Goal: Task Accomplishment & Management: Complete application form

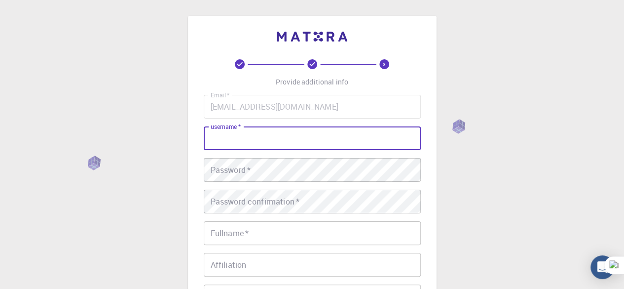
drag, startPoint x: 0, startPoint y: 0, endPoint x: 299, endPoint y: 134, distance: 327.4
click at [299, 134] on input "username   *" at bounding box center [312, 138] width 217 height 24
click at [318, 146] on input "username   *" at bounding box center [312, 138] width 217 height 24
type input "Achinguun"
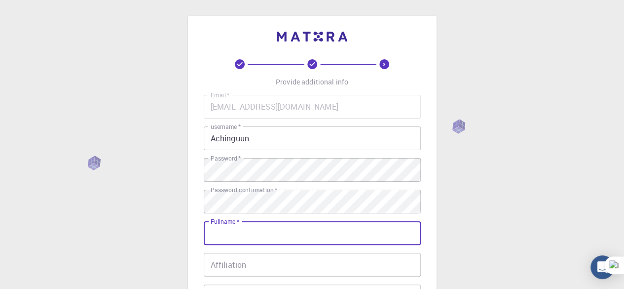
click at [361, 236] on input "Fullname   *" at bounding box center [312, 233] width 217 height 24
type input "Chinguun Altangerel"
type input "94253049"
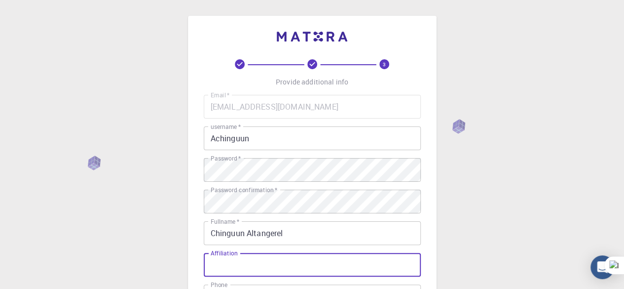
click at [268, 265] on input "Affiliation" at bounding box center [312, 265] width 217 height 24
type input "Mongolian"
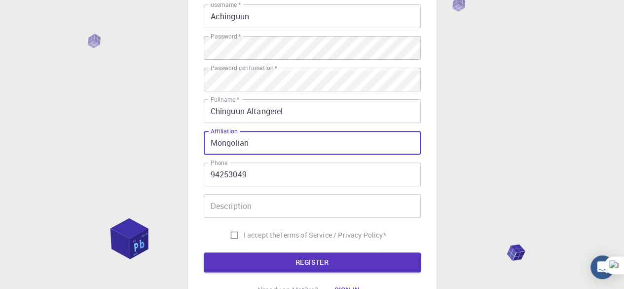
scroll to position [122, 0]
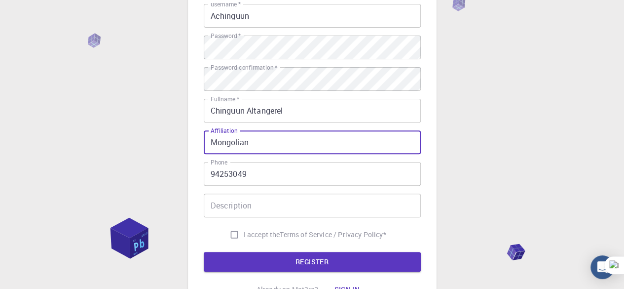
click at [257, 211] on input "Description" at bounding box center [312, 205] width 217 height 24
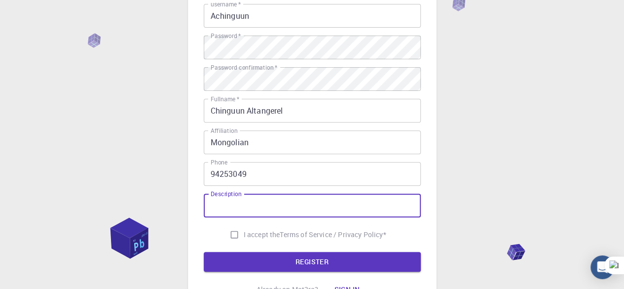
type input "magister degree national university of mongolia"
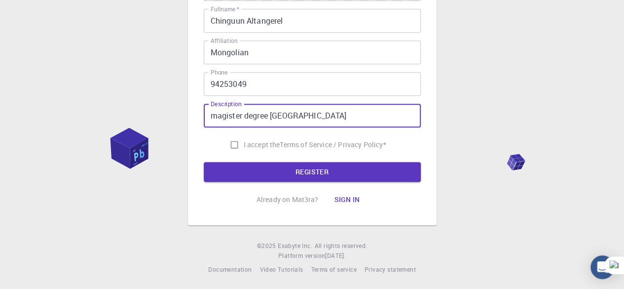
scroll to position [214, 0]
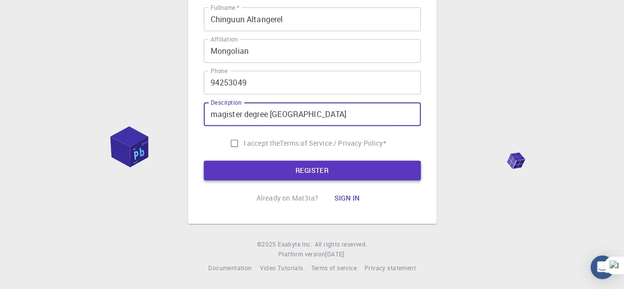
click at [286, 172] on button "REGISTER" at bounding box center [312, 170] width 217 height 20
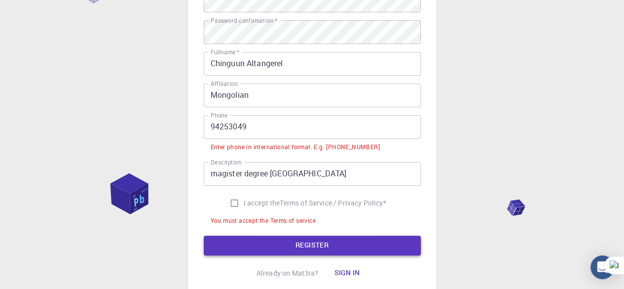
scroll to position [194, 0]
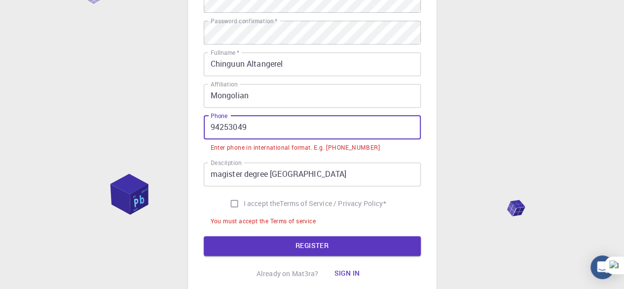
click at [209, 125] on input "94253049" at bounding box center [312, 127] width 217 height 24
paste input "+976"
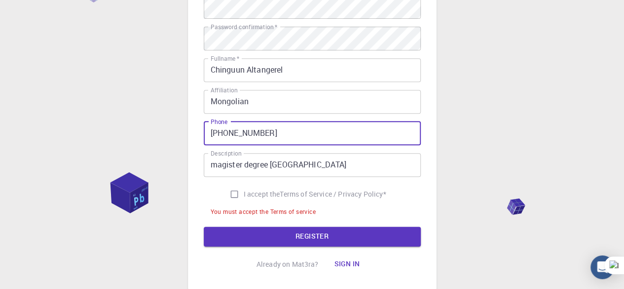
scroll to position [187, 0]
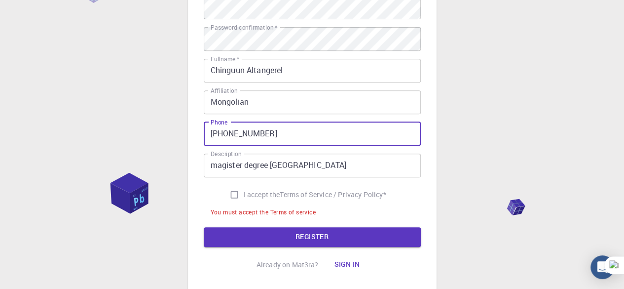
type input "+97694253049"
click at [233, 193] on input "I accept the Terms of Service / Privacy Policy *" at bounding box center [234, 194] width 19 height 19
checkbox input "true"
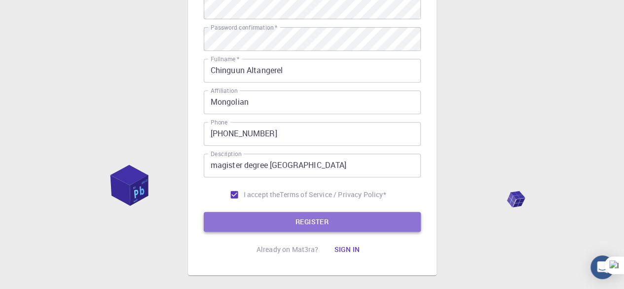
click at [247, 227] on button "REGISTER" at bounding box center [312, 222] width 217 height 20
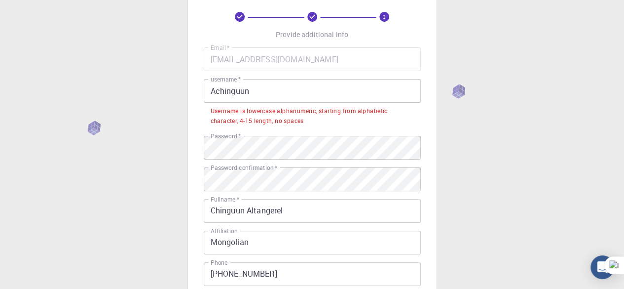
scroll to position [45, 0]
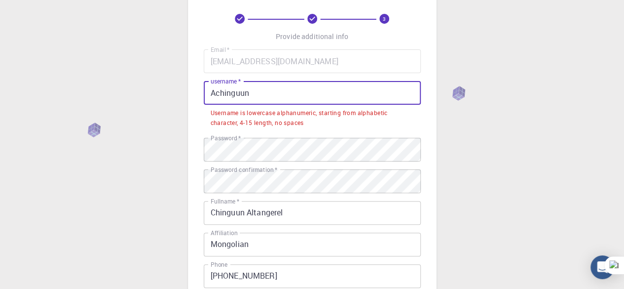
click at [272, 82] on input "Achinguun" at bounding box center [312, 93] width 217 height 24
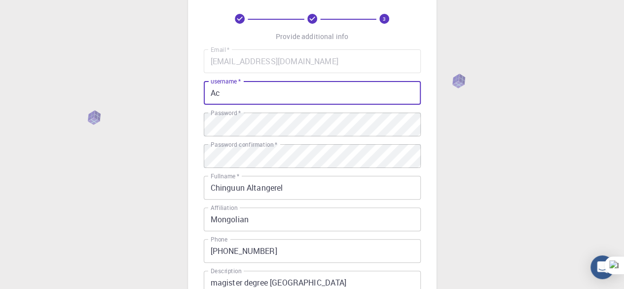
type input "A"
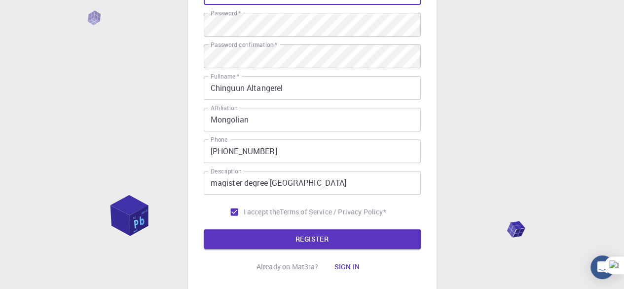
scroll to position [149, 0]
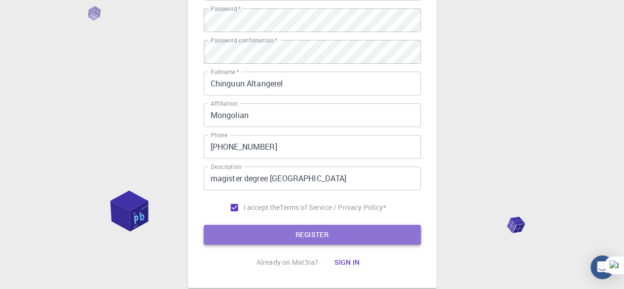
click at [248, 228] on button "REGISTER" at bounding box center [312, 234] width 217 height 20
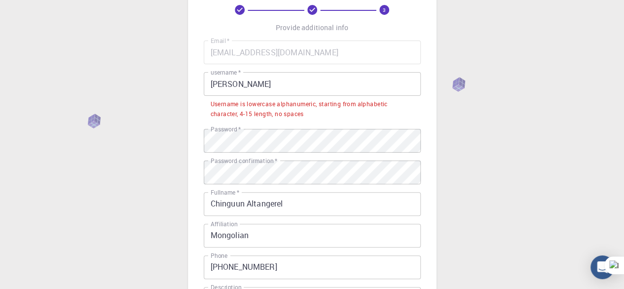
scroll to position [54, 0]
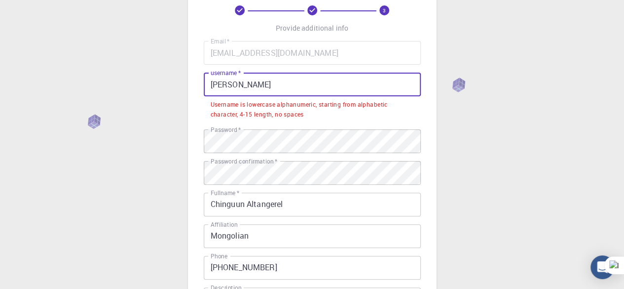
click at [250, 80] on input "Norman" at bounding box center [312, 85] width 217 height 24
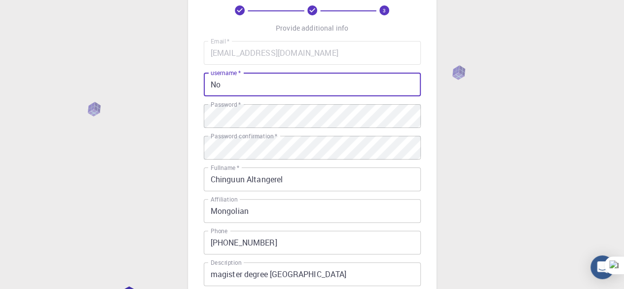
type input "N"
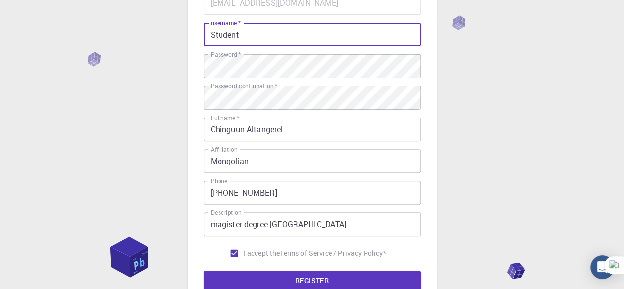
scroll to position [104, 0]
click at [271, 280] on button "REGISTER" at bounding box center [312, 280] width 217 height 20
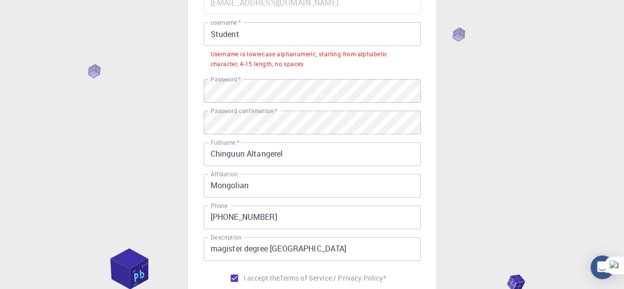
click at [280, 36] on input "Student" at bounding box center [312, 34] width 217 height 24
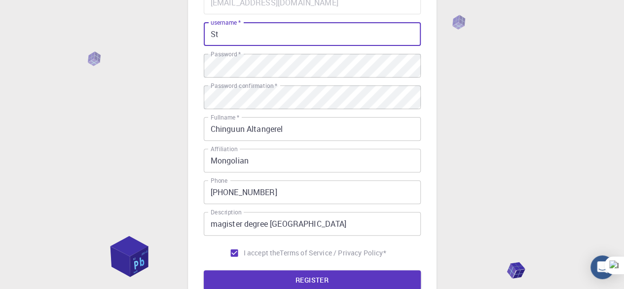
type input "S"
type input "p"
type input "P"
type input "p"
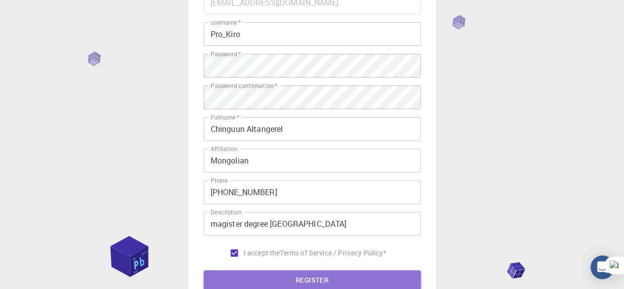
drag, startPoint x: 280, startPoint y: 36, endPoint x: 247, endPoint y: 278, distance: 244.9
click at [247, 278] on button "REGISTER" at bounding box center [312, 280] width 217 height 20
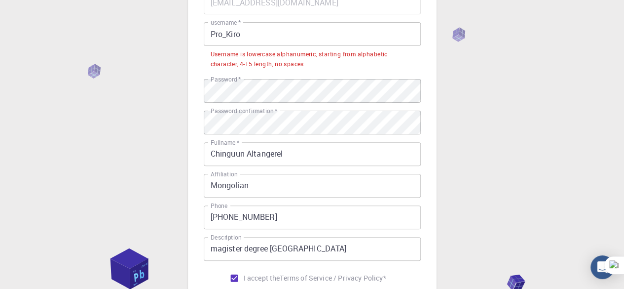
click at [257, 44] on input "Pro_Kiro" at bounding box center [312, 34] width 217 height 24
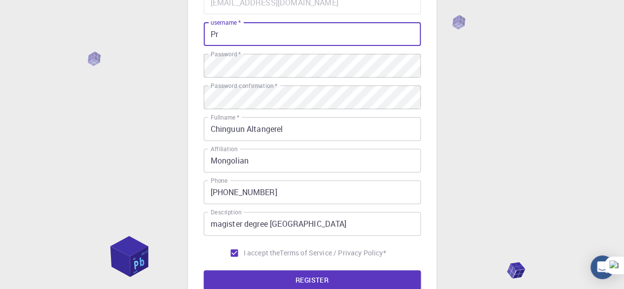
type input "P"
click at [286, 284] on button "REGISTER" at bounding box center [312, 280] width 217 height 20
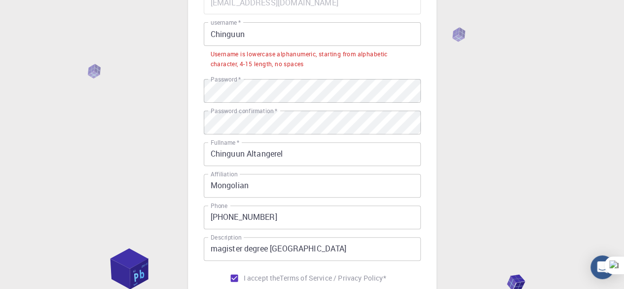
click at [257, 38] on input "Chinguun" at bounding box center [312, 34] width 217 height 24
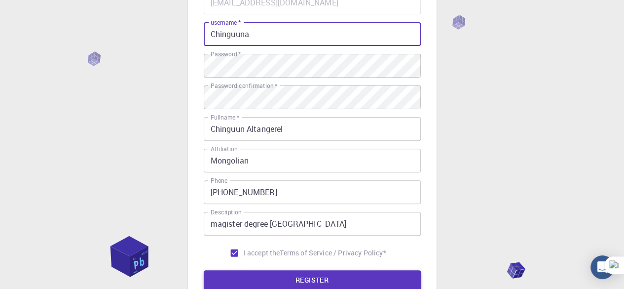
click at [273, 276] on button "REGISTER" at bounding box center [312, 280] width 217 height 20
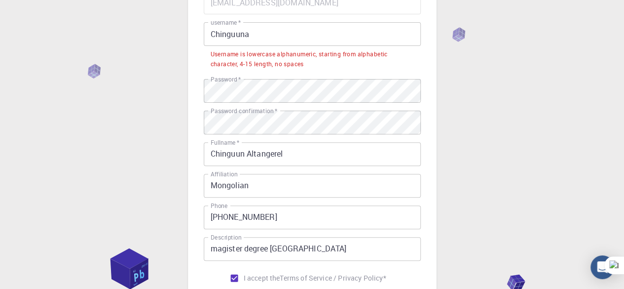
click at [255, 25] on input "Chinguuna" at bounding box center [312, 34] width 217 height 24
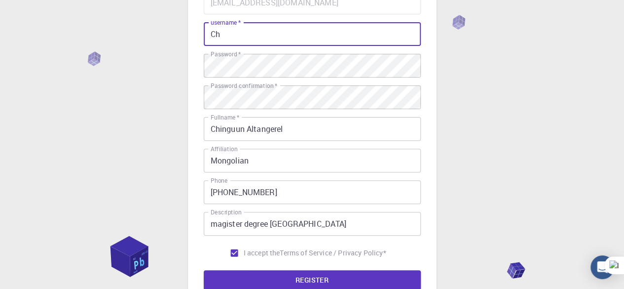
type input "C"
click at [273, 279] on button "REGISTER" at bounding box center [312, 280] width 217 height 20
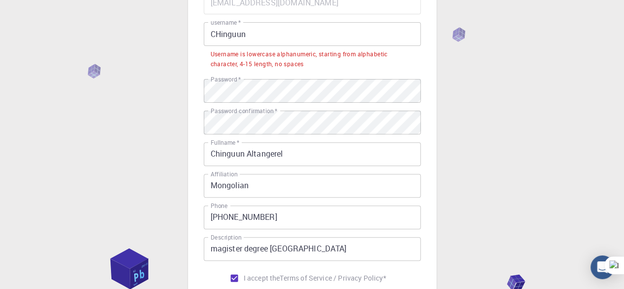
click at [278, 35] on input "CHinguun" at bounding box center [312, 34] width 217 height 24
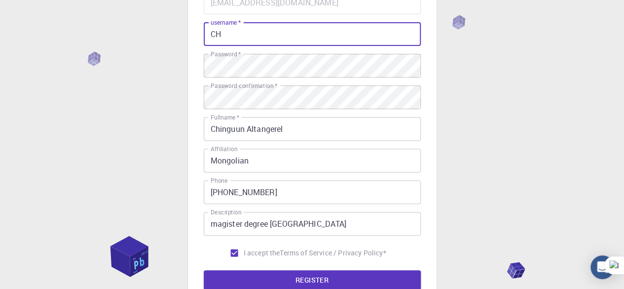
type input "C"
type input "c"
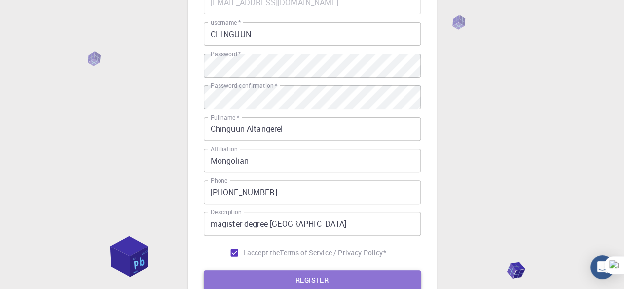
click at [290, 280] on button "REGISTER" at bounding box center [312, 280] width 217 height 20
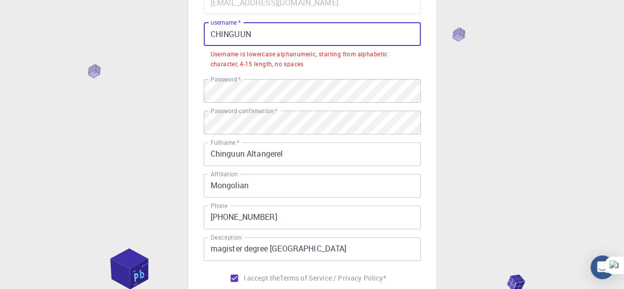
click at [262, 26] on input "CHINGUUN" at bounding box center [312, 34] width 217 height 24
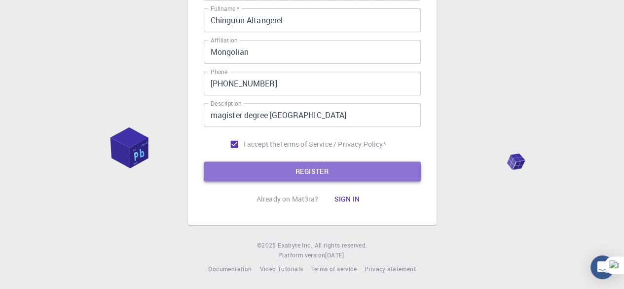
click at [274, 174] on button "REGISTER" at bounding box center [312, 171] width 217 height 20
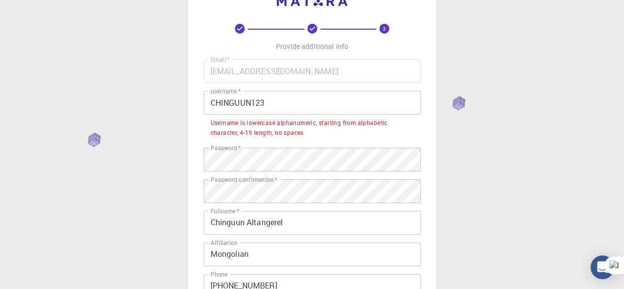
scroll to position [35, 0]
click at [282, 105] on input "CHINGUUN123" at bounding box center [312, 103] width 217 height 24
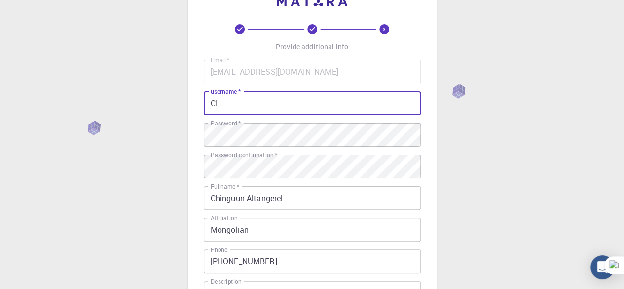
type input "C"
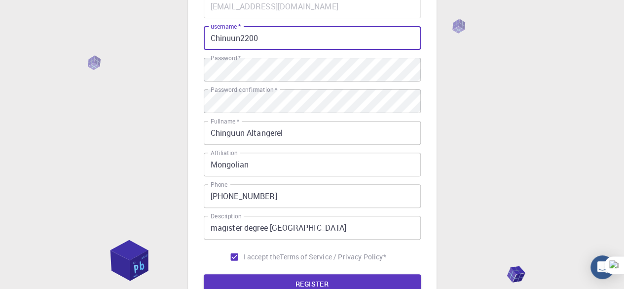
scroll to position [101, 0]
click at [310, 283] on button "REGISTER" at bounding box center [312, 283] width 217 height 20
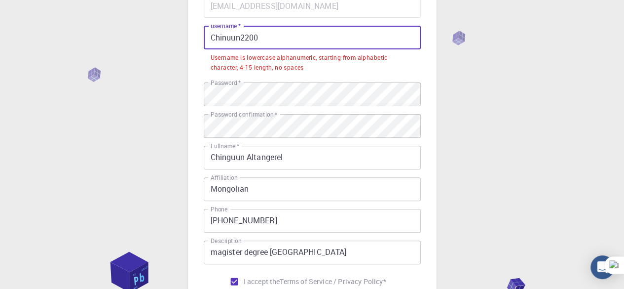
drag, startPoint x: 219, startPoint y: 40, endPoint x: 267, endPoint y: 27, distance: 49.7
click at [267, 27] on input "Chinuun2200" at bounding box center [312, 38] width 217 height 24
click at [215, 36] on input "Chinuun2200" at bounding box center [312, 38] width 217 height 24
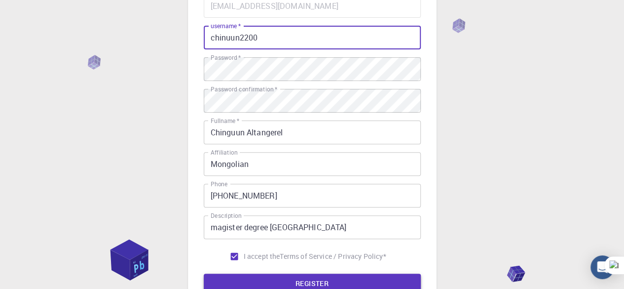
type input "chinuun2200"
click at [293, 279] on button "REGISTER" at bounding box center [312, 283] width 217 height 20
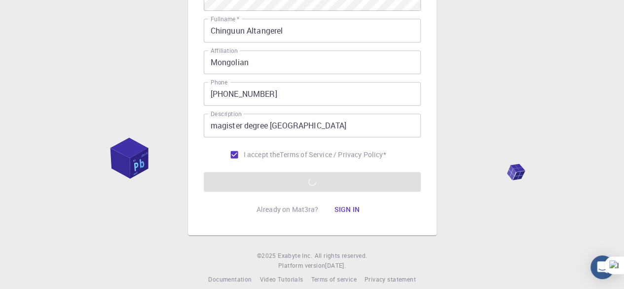
scroll to position [214, 0]
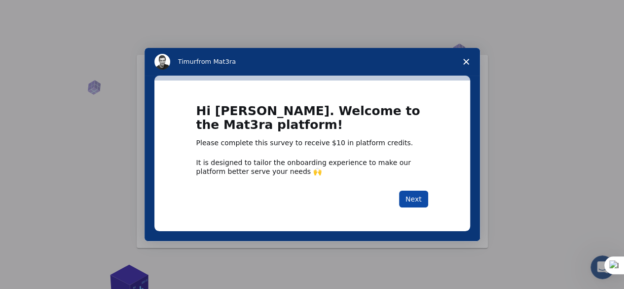
click at [413, 194] on button "Next" at bounding box center [413, 198] width 29 height 17
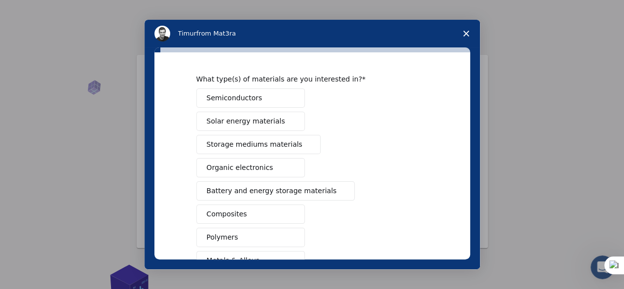
scroll to position [26, 0]
click at [291, 101] on span "Intercom messenger" at bounding box center [291, 99] width 8 height 8
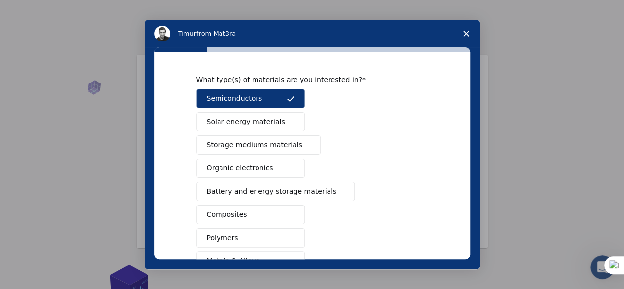
click at [279, 190] on span "Battery and energy storage materials" at bounding box center [272, 191] width 130 height 10
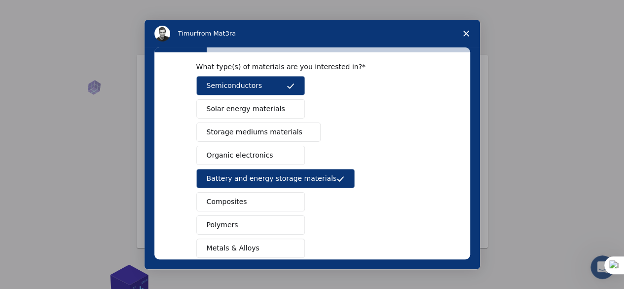
scroll to position [36, 0]
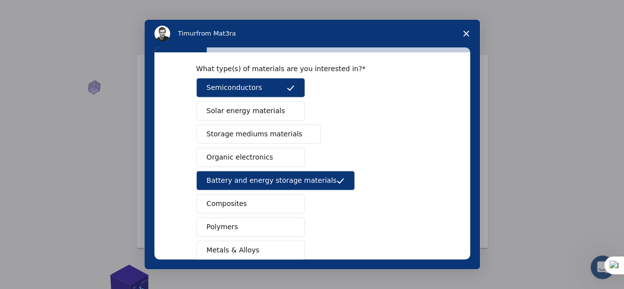
click at [272, 130] on span "Storage mediums materials" at bounding box center [255, 134] width 96 height 10
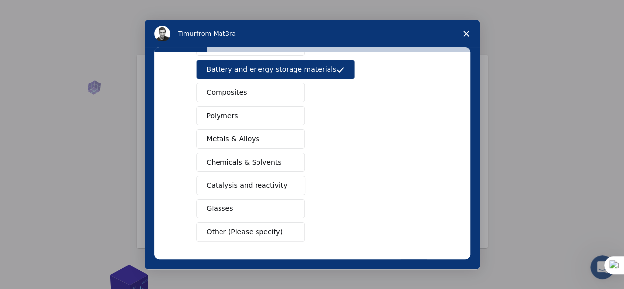
scroll to position [148, 0]
click at [269, 181] on span "Catalysis and reactivity" at bounding box center [247, 185] width 81 height 10
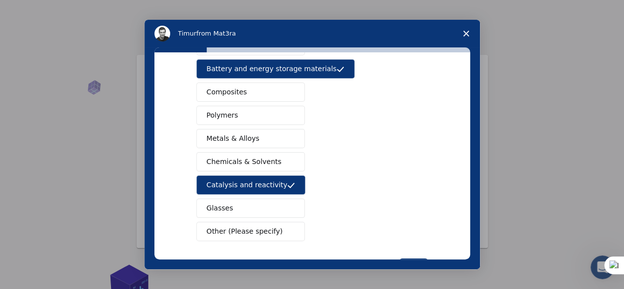
scroll to position [183, 0]
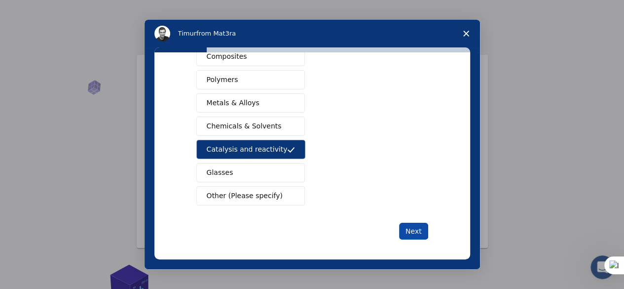
click at [414, 224] on button "Next" at bounding box center [413, 230] width 29 height 17
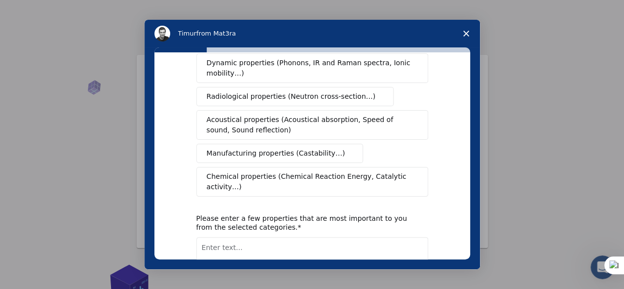
scroll to position [0, 0]
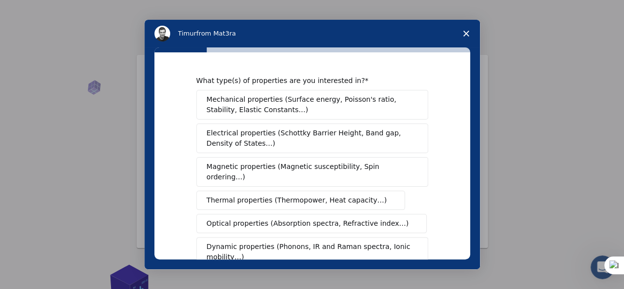
click at [344, 146] on span "Electrical properties (Schottky Barrier Height, Band gap, Density of States…)" at bounding box center [309, 138] width 205 height 21
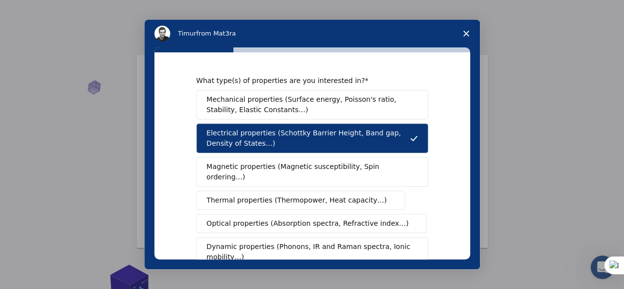
scroll to position [23, 0]
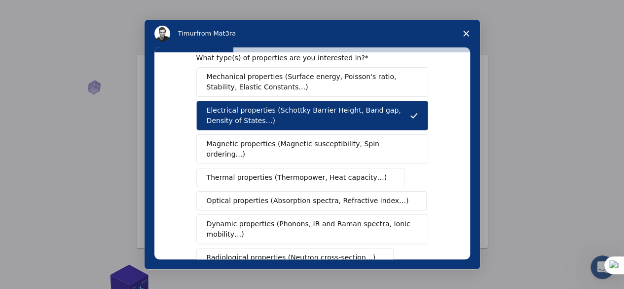
click at [334, 148] on button "Magnetic properties (Magnetic susceptibility, Spin ordering…)" at bounding box center [312, 149] width 232 height 30
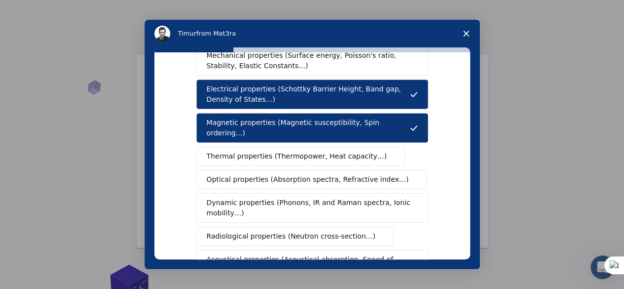
scroll to position [46, 0]
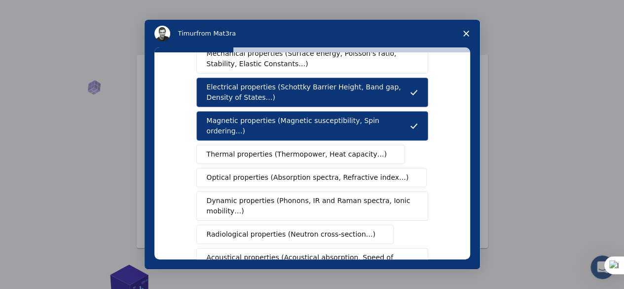
click at [335, 149] on span "Thermal properties (Thermopower, Heat capacity…)" at bounding box center [297, 154] width 181 height 10
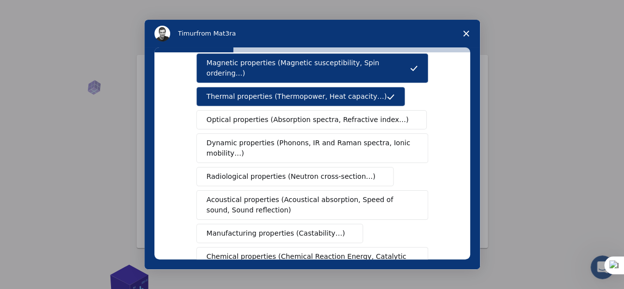
scroll to position [115, 0]
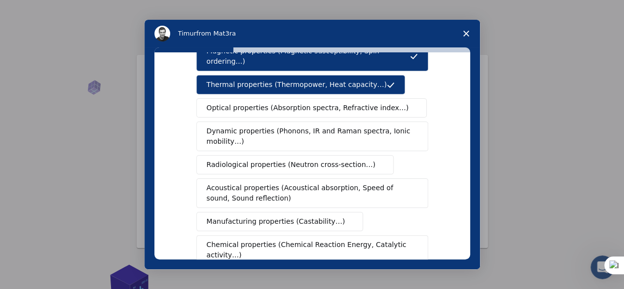
click at [335, 159] on span "Radiological properties (Neutron cross-section…)" at bounding box center [291, 164] width 169 height 10
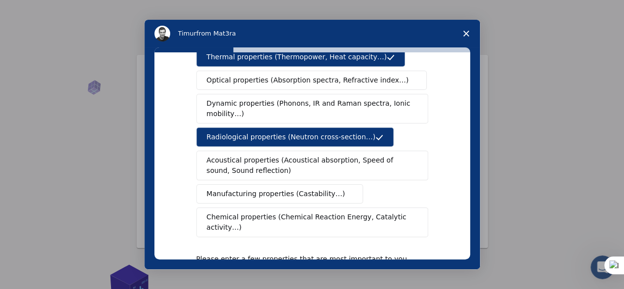
scroll to position [144, 0]
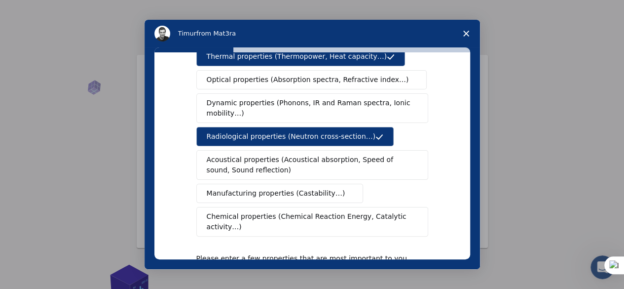
click at [318, 188] on span "Manufacturing properties (Castability…)" at bounding box center [276, 193] width 139 height 10
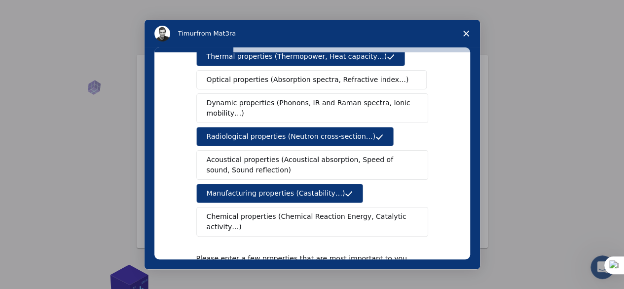
click at [317, 154] on span "Acoustical properties (Acoustical absorption, Speed of sound, Sound reflection)" at bounding box center [309, 164] width 205 height 21
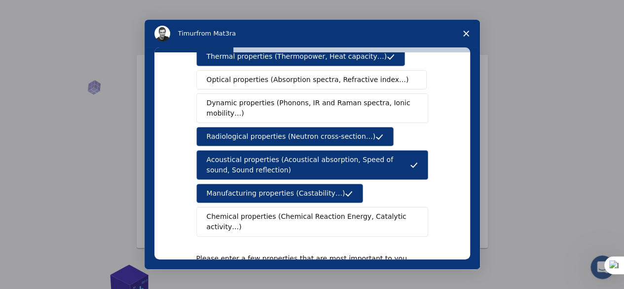
scroll to position [201, 0]
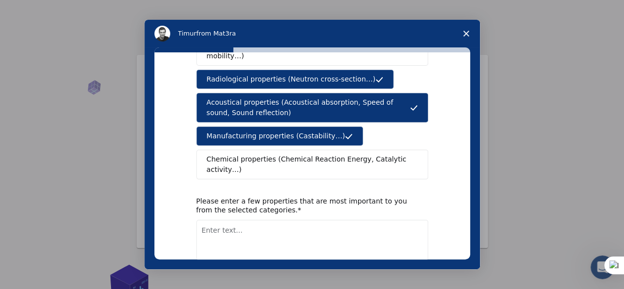
click at [290, 219] on textarea "To enrich screen reader interactions, please activate Accessibility in Grammarl…" at bounding box center [312, 239] width 232 height 40
click at [226, 221] on textarea "To enrich screen reader interactions, please activate Accessibility in Grammarl…" at bounding box center [312, 239] width 232 height 40
type textarea "i"
click at [251, 219] on textarea "I'm int" at bounding box center [312, 239] width 232 height 40
type textarea "I"
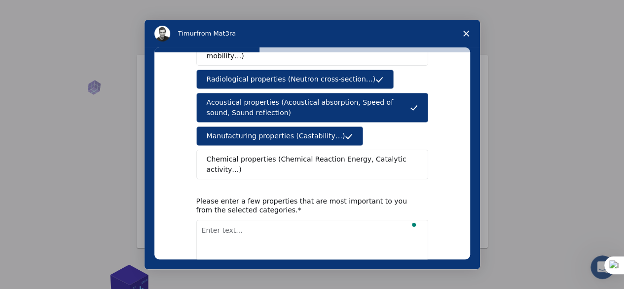
paste textarea "i'm interested in"
click at [262, 219] on textarea "i'm interested in" at bounding box center [312, 239] width 232 height 40
paste textarea "skyrmion"
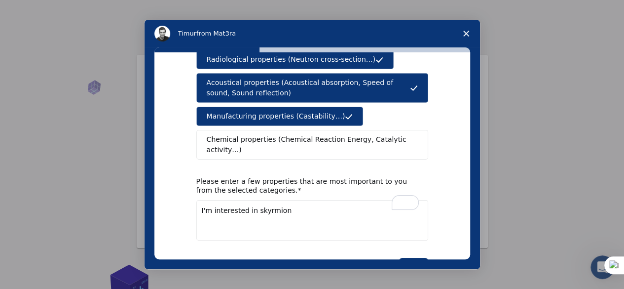
scroll to position [221, 0]
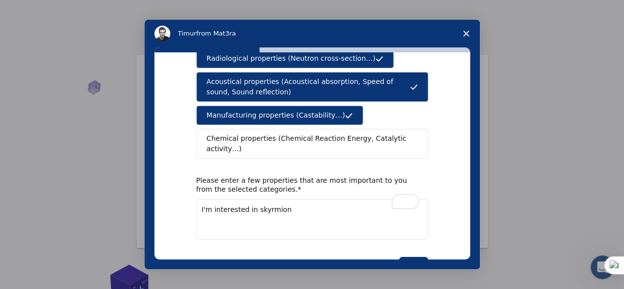
type textarea "I'm interested in skyrmion"
click at [410, 256] on button "Next" at bounding box center [413, 264] width 29 height 17
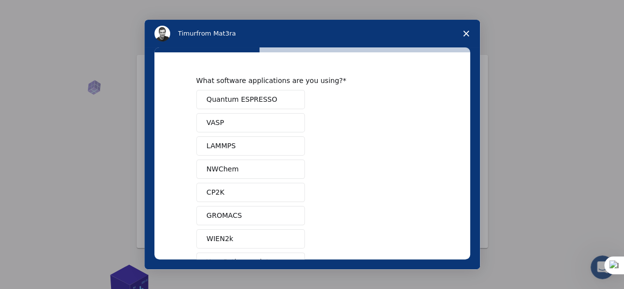
click at [276, 98] on button "Quantum ESPRESSO" at bounding box center [250, 99] width 109 height 19
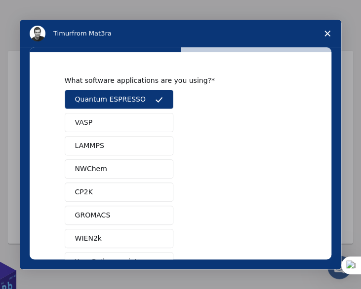
click at [118, 121] on button "VASP" at bounding box center [119, 122] width 109 height 19
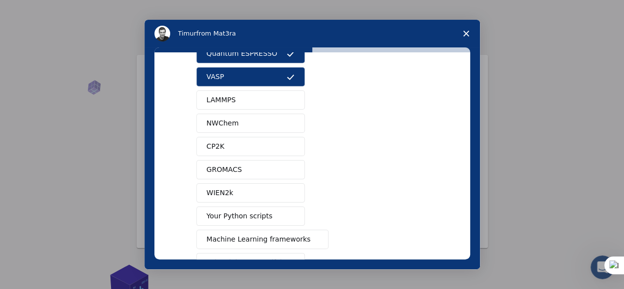
scroll to position [44, 0]
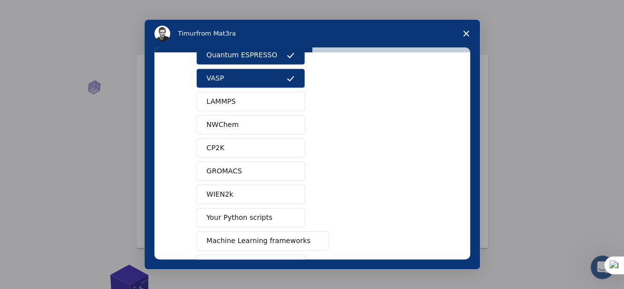
click at [280, 209] on button "Your Python scripts" at bounding box center [250, 217] width 109 height 19
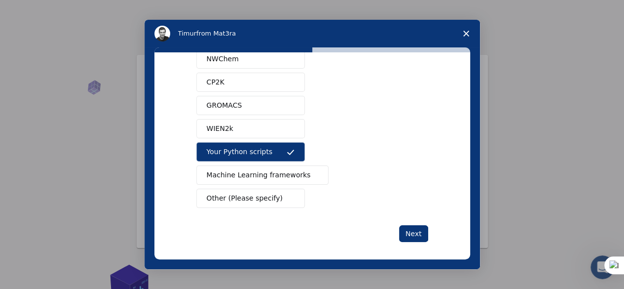
scroll to position [112, 0]
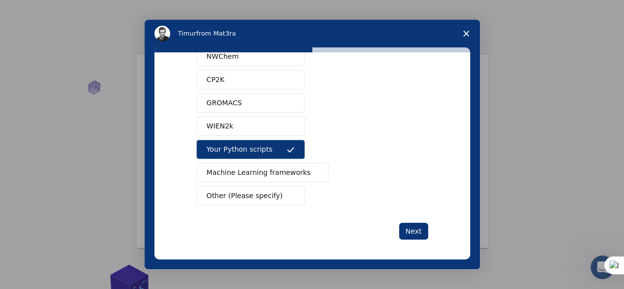
click at [283, 193] on button "Other (Please specify)" at bounding box center [250, 195] width 109 height 19
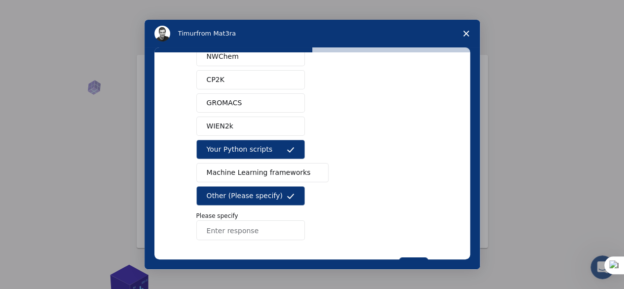
click at [283, 186] on button "Other (Please specify)" at bounding box center [250, 195] width 109 height 19
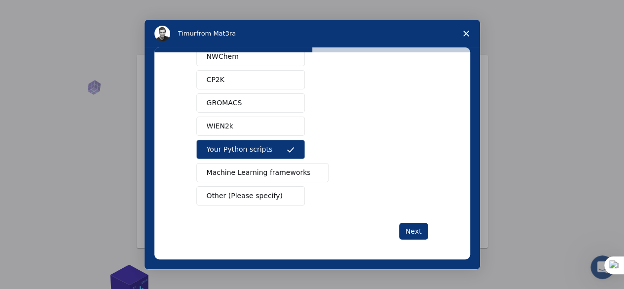
click at [283, 167] on span "Machine Learning frameworks" at bounding box center [259, 172] width 104 height 10
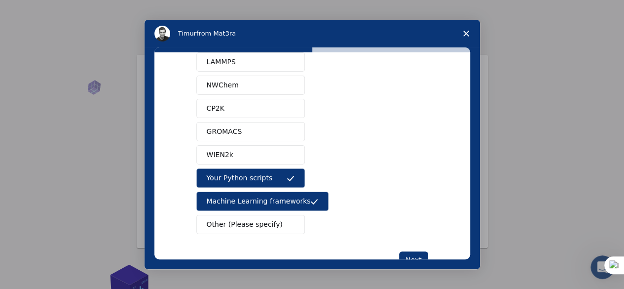
scroll to position [113, 0]
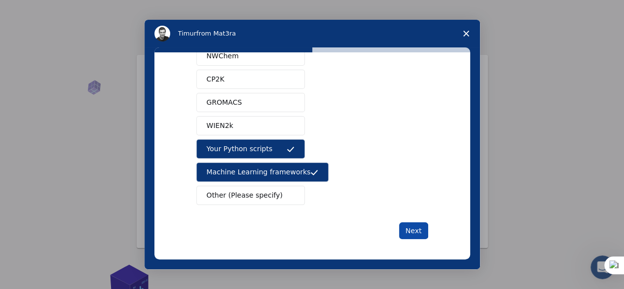
click at [410, 222] on button "Next" at bounding box center [413, 230] width 29 height 17
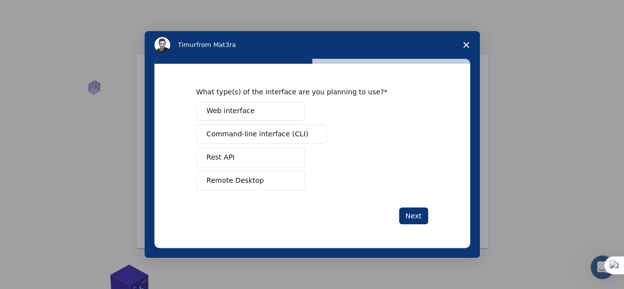
scroll to position [0, 0]
click at [279, 174] on button "Remote Desktop" at bounding box center [250, 180] width 109 height 19
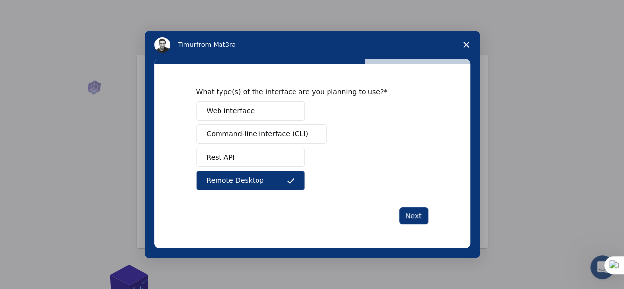
click at [267, 113] on button "Web interface" at bounding box center [250, 110] width 109 height 19
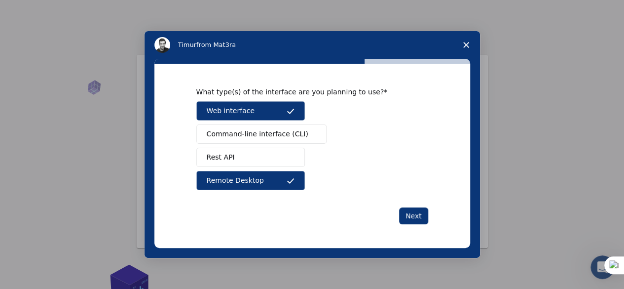
click at [303, 139] on button "Command-line interface (CLI)" at bounding box center [261, 133] width 130 height 19
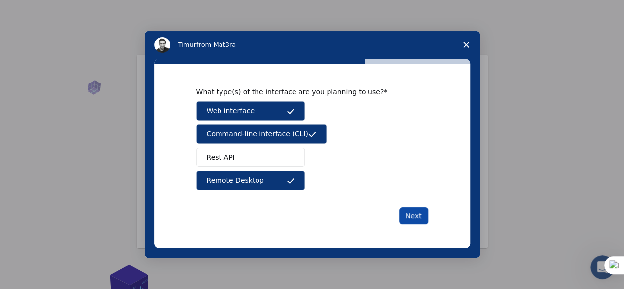
click at [406, 219] on button "Next" at bounding box center [413, 215] width 29 height 17
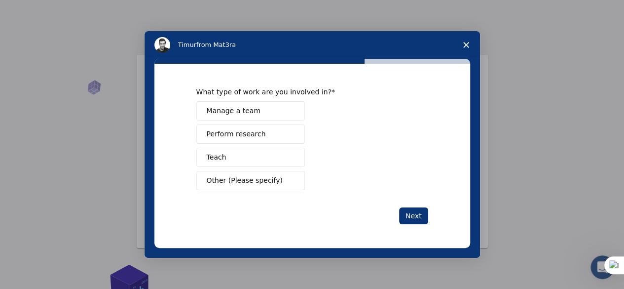
click at [285, 131] on button "Perform research" at bounding box center [250, 133] width 109 height 19
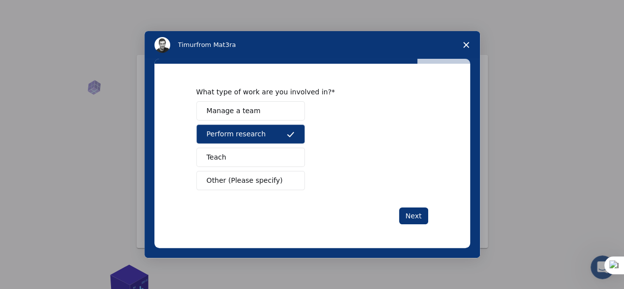
click at [292, 179] on span "Intercom messenger" at bounding box center [291, 181] width 8 height 8
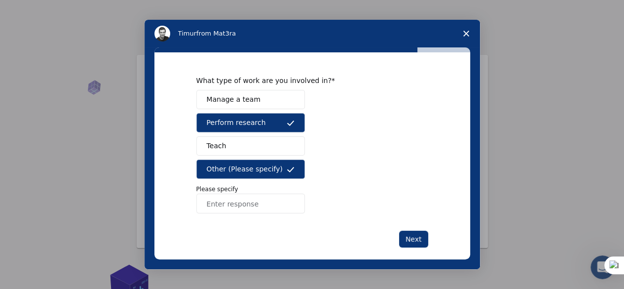
click at [280, 165] on button "Other (Please specify)" at bounding box center [250, 168] width 109 height 19
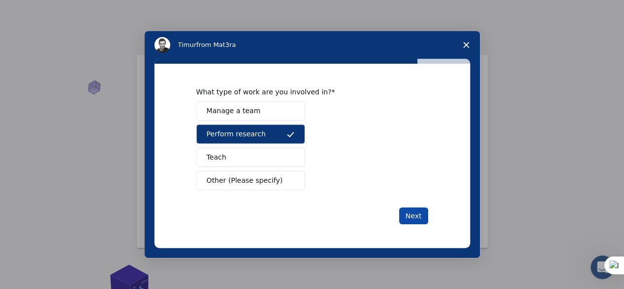
click at [407, 208] on button "Next" at bounding box center [413, 215] width 29 height 17
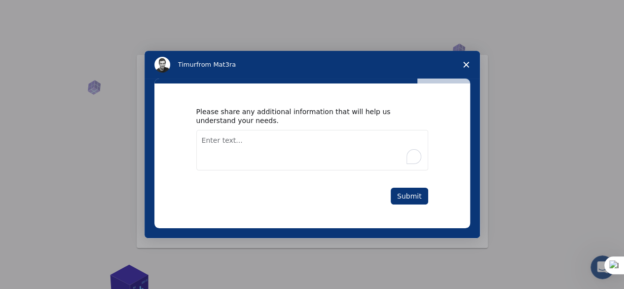
click at [361, 150] on textarea "To enrich screen reader interactions, please activate Accessibility in Grammarl…" at bounding box center [312, 150] width 232 height 40
click at [335, 150] on textarea "To enrich screen reader interactions, please activate Accessibility in Grammarl…" at bounding box center [312, 150] width 232 height 40
paste textarea "i'm material physics"
click at [290, 145] on textarea "i'm material physics" at bounding box center [312, 150] width 232 height 40
paste textarea "magister degree and graduate the prog"
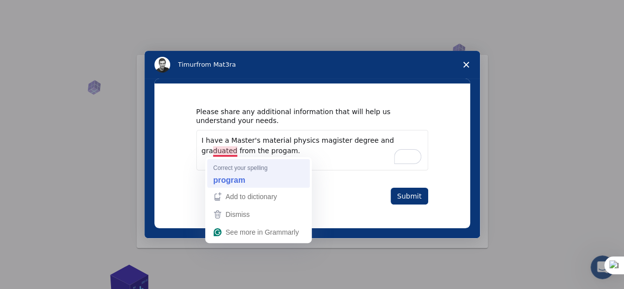
type textarea "I have a Master's material physics magister degree and graduated from the progr…"
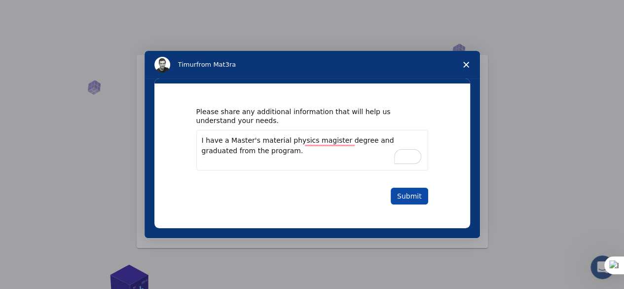
click at [410, 193] on button "Submit" at bounding box center [409, 195] width 37 height 17
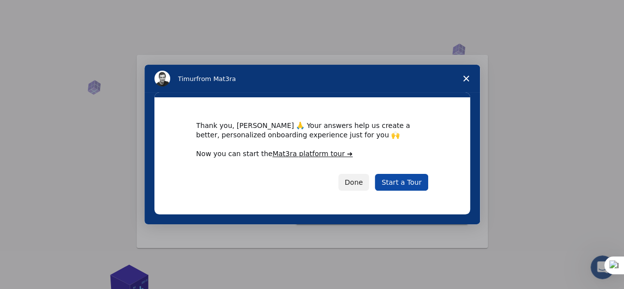
click at [393, 181] on link "Start a Tour" at bounding box center [401, 182] width 53 height 17
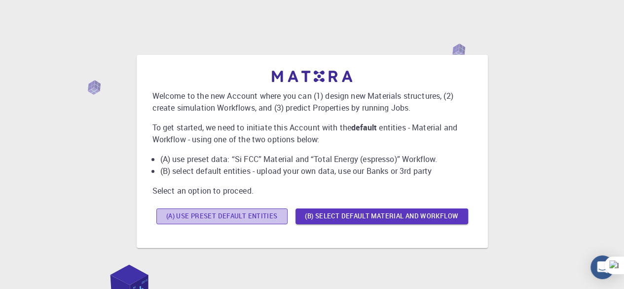
click at [274, 220] on button "(A) Use preset default entities" at bounding box center [221, 216] width 131 height 16
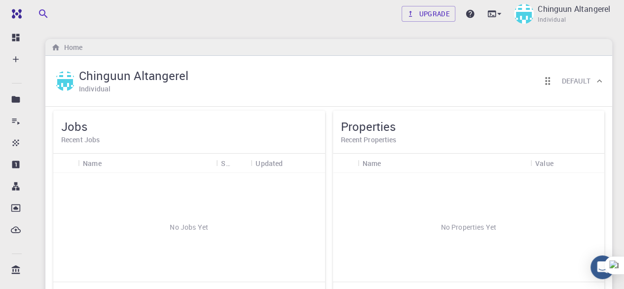
click at [156, 206] on div "No Jobs Yet" at bounding box center [188, 227] width 271 height 109
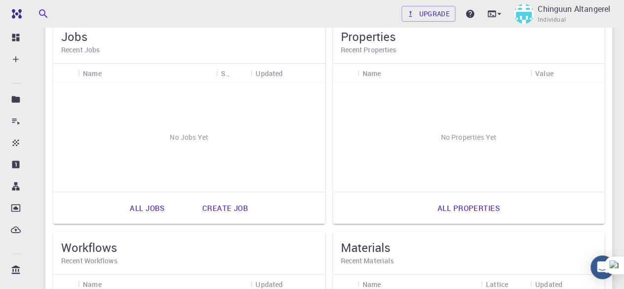
scroll to position [89, 0]
click at [238, 208] on link "Create job" at bounding box center [225, 208] width 68 height 24
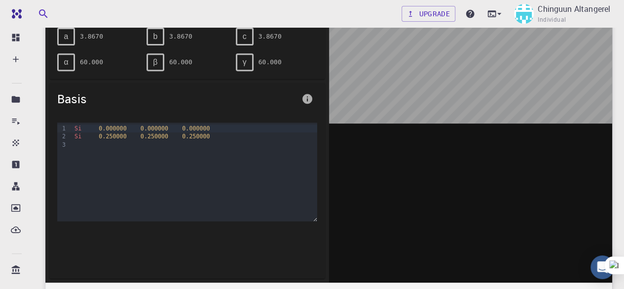
scroll to position [170, 0]
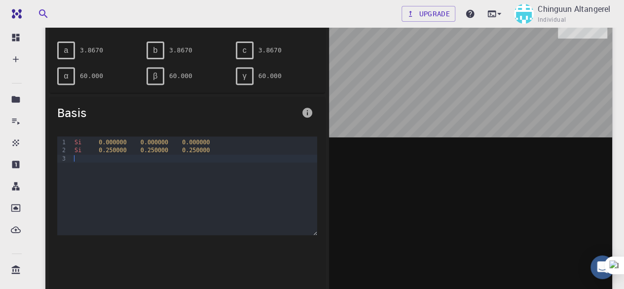
click at [219, 158] on div at bounding box center [194, 158] width 245 height 8
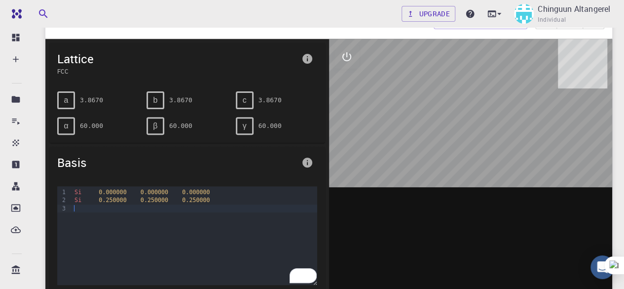
scroll to position [118, 0]
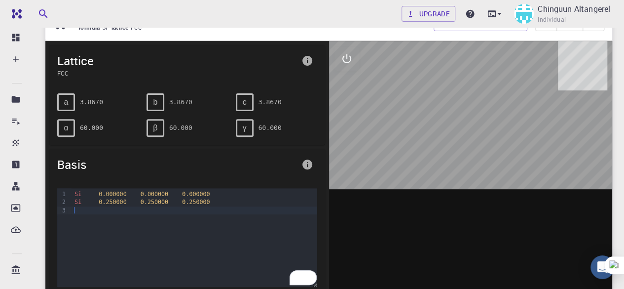
click at [128, 210] on div "To enrich screen reader interactions, please activate Accessibility in Grammarl…" at bounding box center [194, 210] width 245 height 8
click at [215, 173] on div "Basis" at bounding box center [187, 164] width 276 height 32
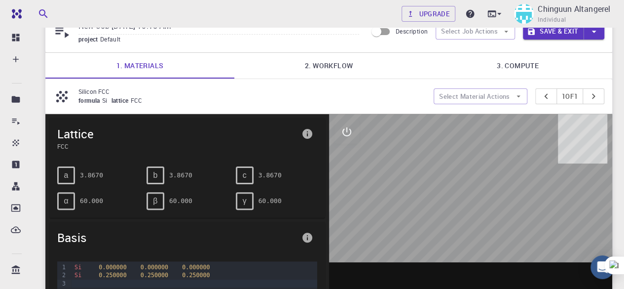
scroll to position [45, 0]
click at [311, 60] on link "2. Workflow" at bounding box center [328, 66] width 189 height 26
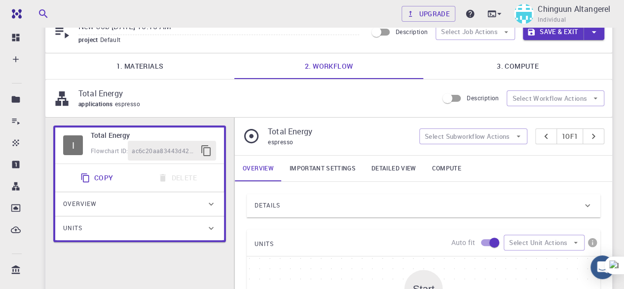
click at [167, 73] on link "1. Materials" at bounding box center [139, 66] width 189 height 26
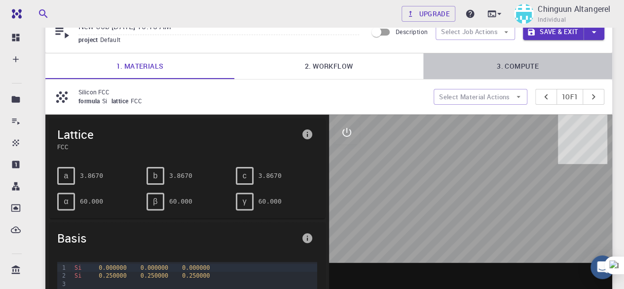
click at [502, 67] on link "3. Compute" at bounding box center [517, 66] width 189 height 26
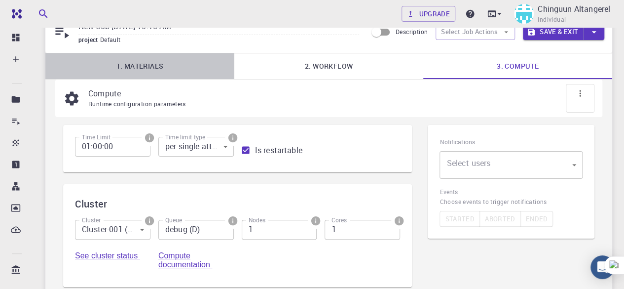
click at [119, 68] on link "1. Materials" at bounding box center [139, 66] width 189 height 26
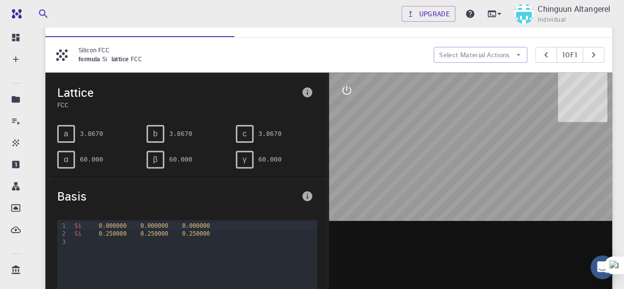
scroll to position [80, 0]
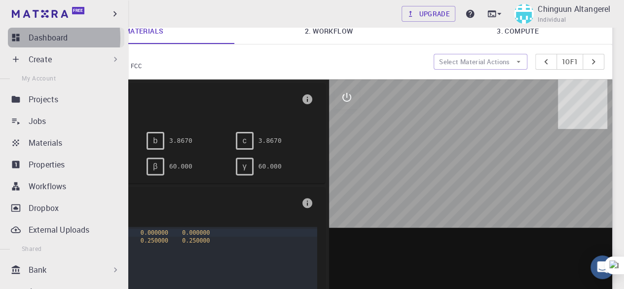
click at [32, 38] on p "Dashboard" at bounding box center [48, 38] width 39 height 12
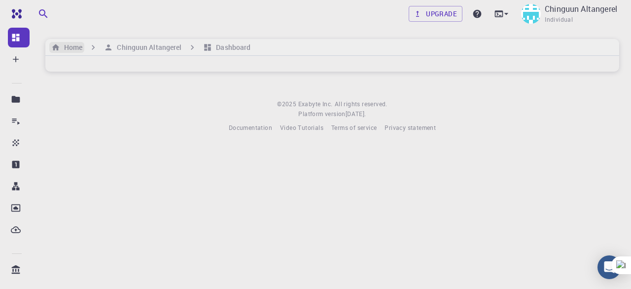
click at [73, 44] on h6 "Home" at bounding box center [71, 47] width 22 height 11
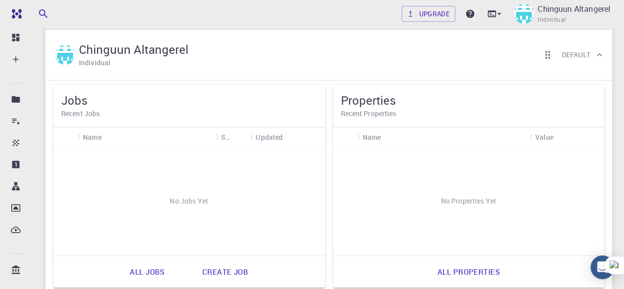
scroll to position [24, 0]
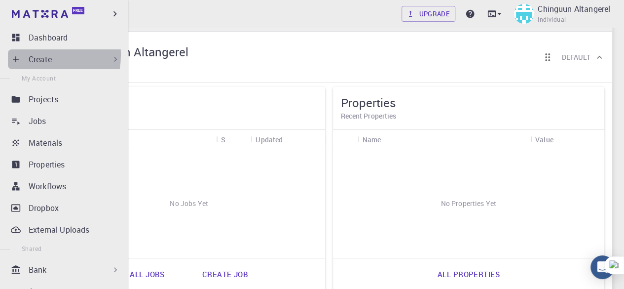
click at [30, 55] on p "Create" at bounding box center [40, 59] width 23 height 12
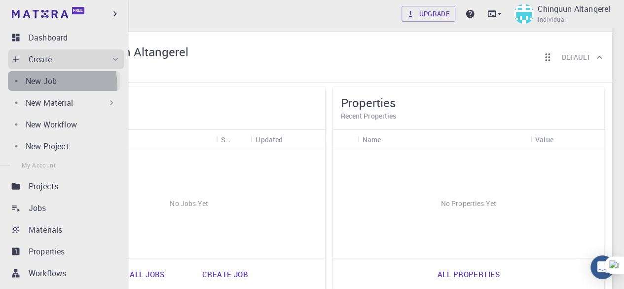
click at [40, 86] on p "New Job" at bounding box center [41, 81] width 31 height 12
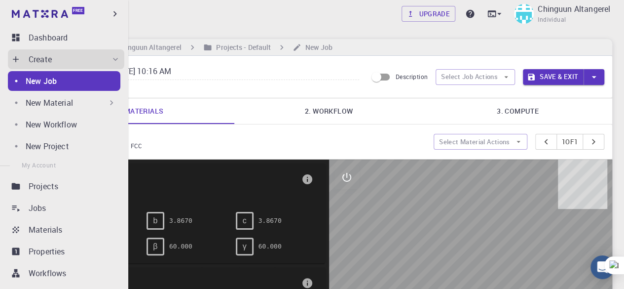
click at [43, 95] on div "New Material" at bounding box center [64, 103] width 112 height 20
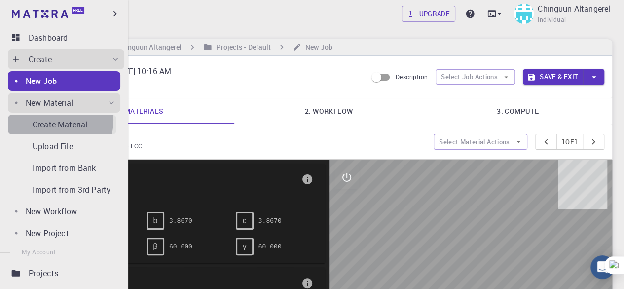
click at [47, 120] on p "Create Material" at bounding box center [60, 124] width 55 height 12
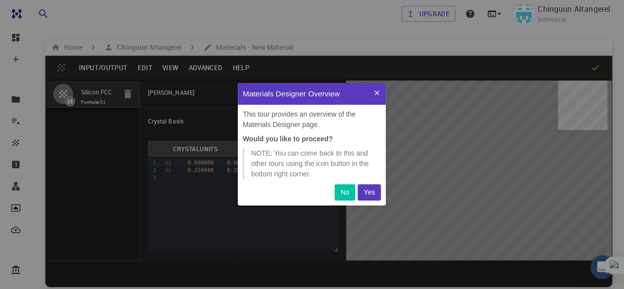
scroll to position [114, 140]
click at [370, 188] on p "Yes" at bounding box center [369, 192] width 11 height 10
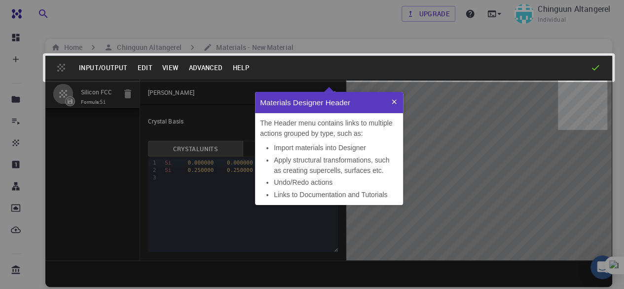
scroll to position [105, 140]
click at [350, 117] on div "The Header menu contains links to multiple actions grouped by type, such as: Im…" at bounding box center [329, 159] width 148 height 92
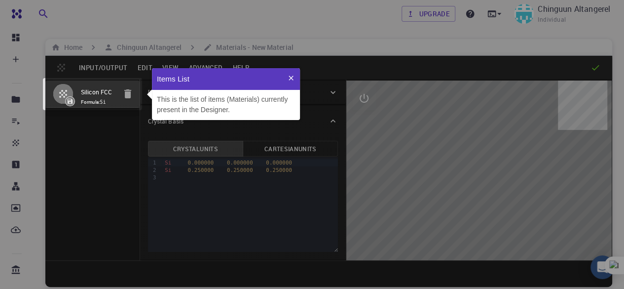
scroll to position [44, 140]
click at [250, 91] on div "This is the list of items (Materials) currently present in the Designer." at bounding box center [226, 104] width 148 height 31
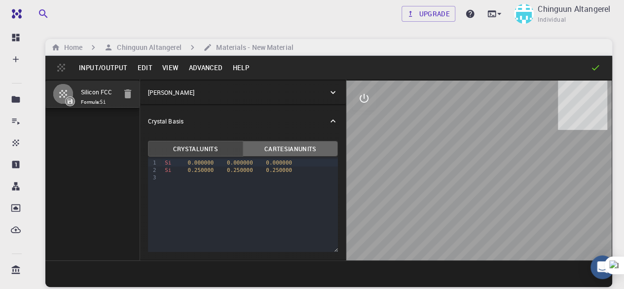
click at [263, 147] on button "Cartesian Units" at bounding box center [290, 149] width 95 height 16
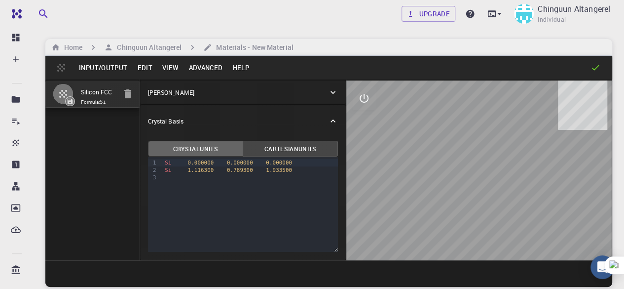
click at [219, 147] on button "Crystal Units" at bounding box center [195, 149] width 95 height 16
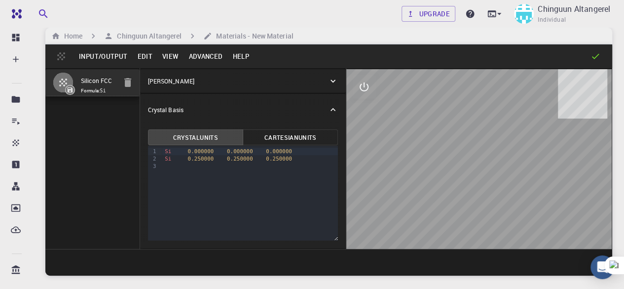
scroll to position [0, 0]
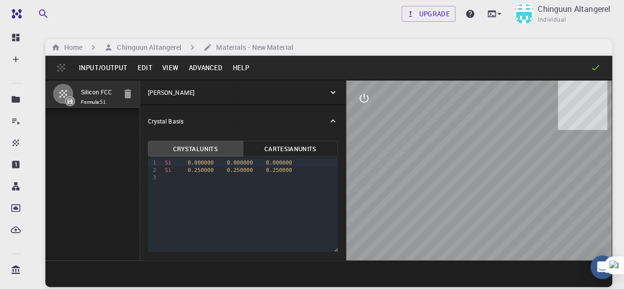
click at [331, 93] on icon at bounding box center [333, 92] width 10 height 10
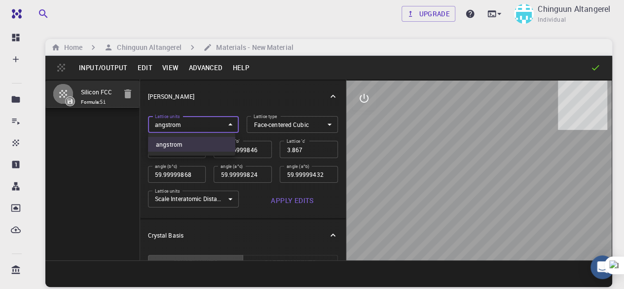
click at [226, 124] on body "Free Dashboard Create New Job New Material Create Material Upload File Import f…" at bounding box center [312, 182] width 624 height 364
click at [214, 143] on li "angstrom" at bounding box center [191, 144] width 87 height 15
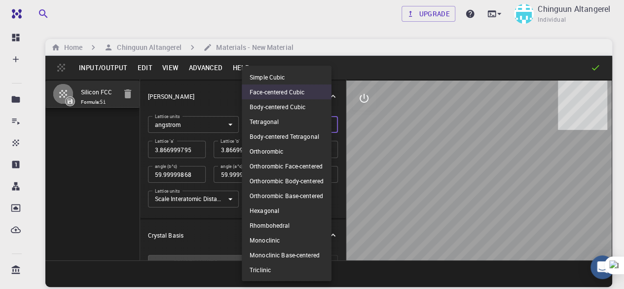
click at [268, 122] on body "Free Dashboard Create New Job New Material Create Material Upload File Import f…" at bounding box center [312, 182] width 624 height 364
click at [263, 75] on li "Simple Cubic" at bounding box center [287, 77] width 90 height 15
type input "CUB"
type input "3.866999795"
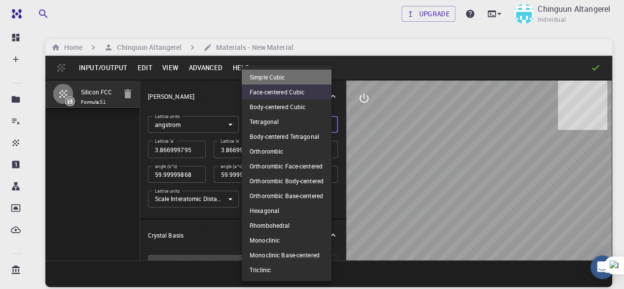
type input "3.866999795"
type input "90"
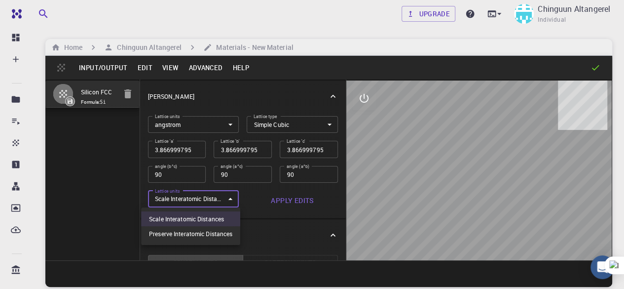
click at [223, 199] on body "Free Dashboard Create New Job New Material Create Material Upload File Import f…" at bounding box center [312, 182] width 624 height 364
click at [216, 228] on li "Preserve Interatomic Distances" at bounding box center [190, 233] width 99 height 15
type input "1"
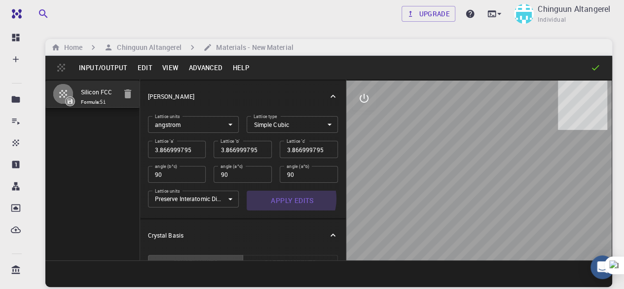
click at [284, 198] on button "Apply Edits" at bounding box center [292, 200] width 91 height 20
